Goal: Information Seeking & Learning: Learn about a topic

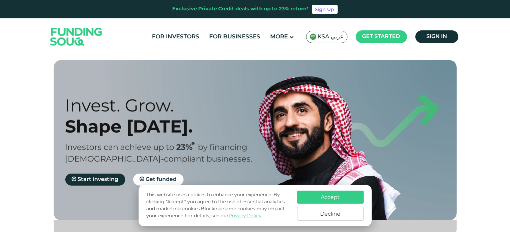
click at [337, 198] on button "Accept" at bounding box center [330, 196] width 67 height 13
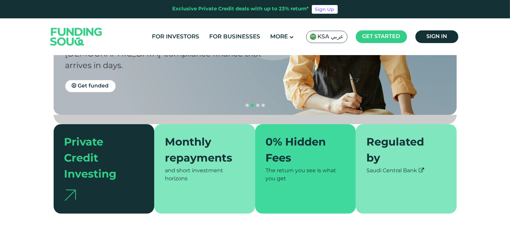
scroll to position [114, 0]
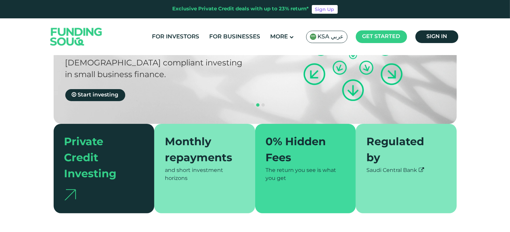
click at [423, 167] on icon at bounding box center [421, 169] width 5 height 5
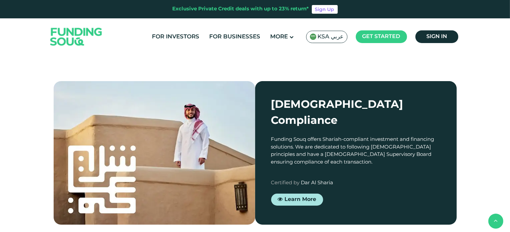
scroll to position [598, 0]
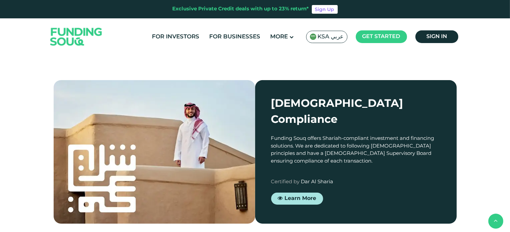
click at [132, 11] on link "Explore our opportunities" at bounding box center [109, 5] width 91 height 12
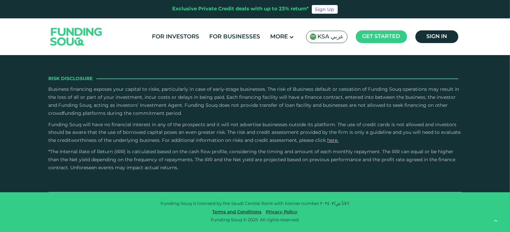
type tc-range-slider "4"
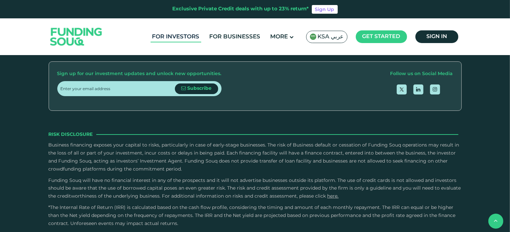
click at [191, 36] on link "For Investors" at bounding box center [176, 36] width 51 height 11
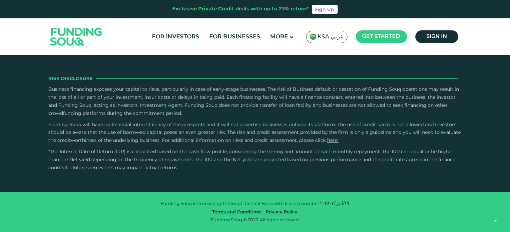
scroll to position [1303, 0]
type tc-range-slider "10000"
drag, startPoint x: 78, startPoint y: 130, endPoint x: 68, endPoint y: 128, distance: 10.3
type tc-range-slider "20000"
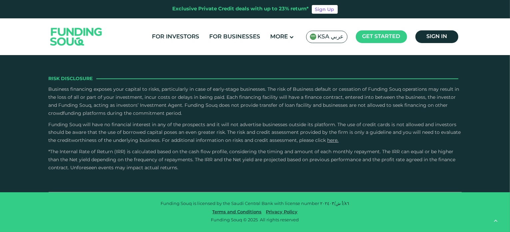
drag, startPoint x: 68, startPoint y: 128, endPoint x: 72, endPoint y: 128, distance: 4.0
type tc-range-slider "1"
drag, startPoint x: 273, startPoint y: 127, endPoint x: 194, endPoint y: 130, distance: 79.3
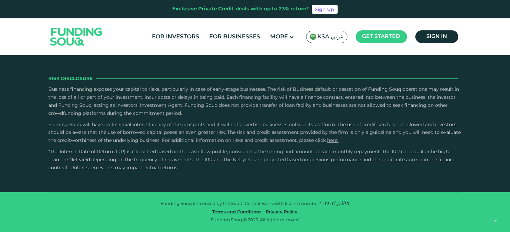
radio input "true"
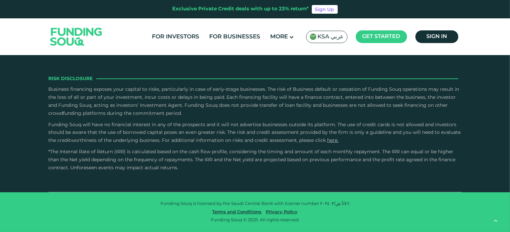
radio input "true"
